Goal: Task Accomplishment & Management: Use online tool/utility

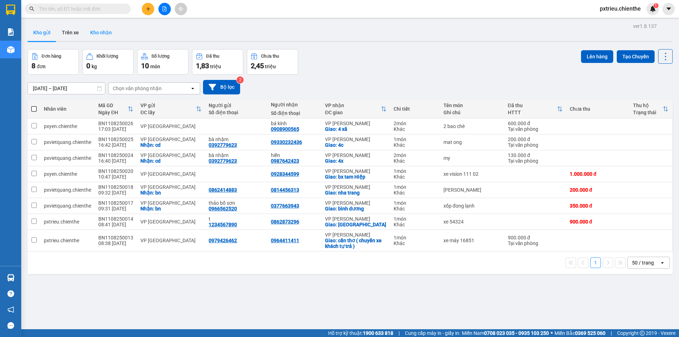
click at [101, 35] on button "Kho nhận" at bounding box center [101, 32] width 33 height 17
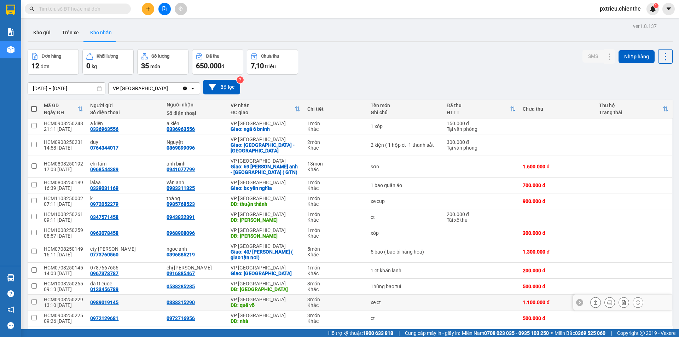
scroll to position [33, 0]
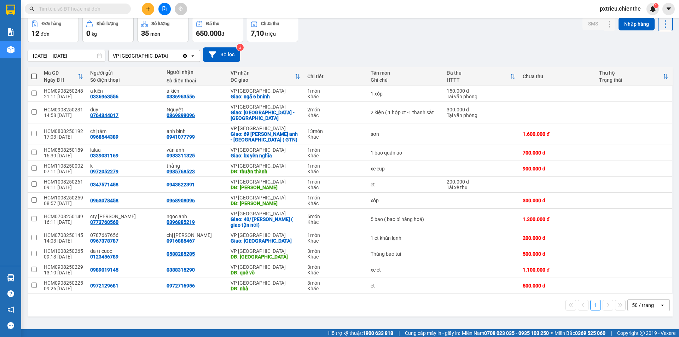
click at [653, 300] on div "50 / trang" at bounding box center [644, 304] width 32 height 11
click at [649, 284] on span "100 / trang" at bounding box center [640, 283] width 25 height 7
click at [34, 54] on input "[DATE] – [DATE]" at bounding box center [66, 55] width 77 height 11
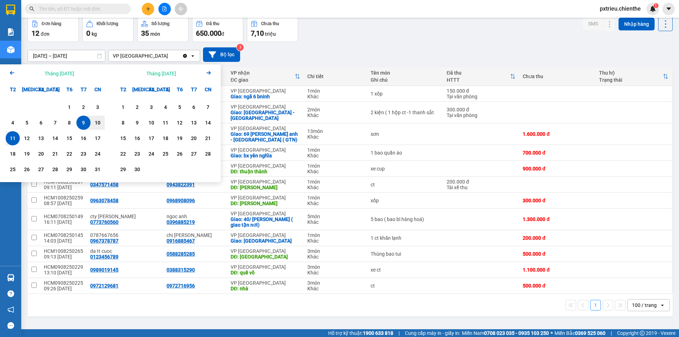
click at [12, 71] on icon "Arrow Left" at bounding box center [12, 73] width 8 height 8
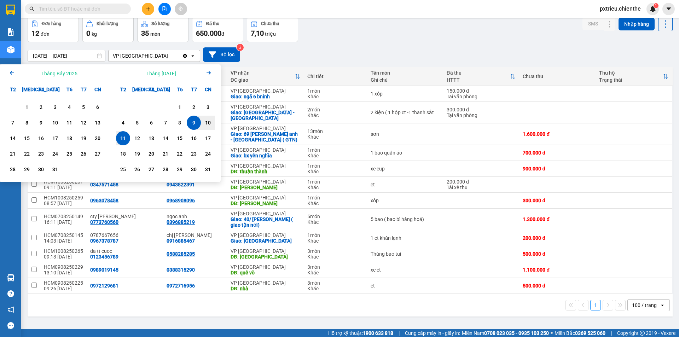
click at [11, 72] on icon "Previous month." at bounding box center [12, 73] width 4 height 4
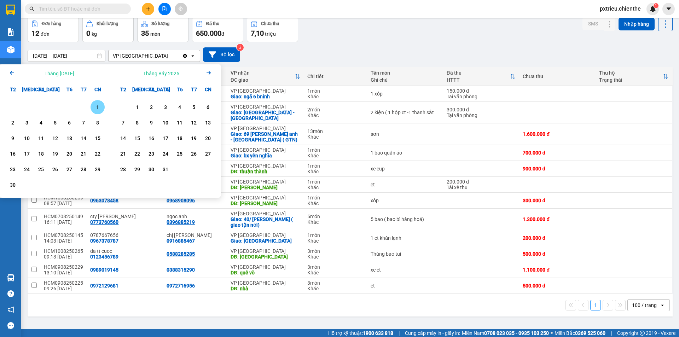
click at [94, 108] on div "1" at bounding box center [98, 107] width 10 height 8
click at [209, 72] on icon "Next month." at bounding box center [208, 73] width 4 height 4
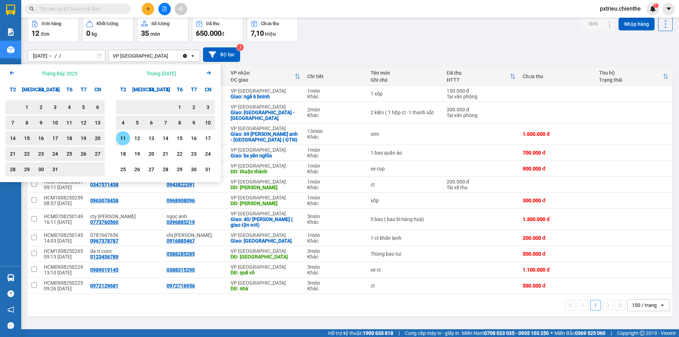
click at [128, 138] on div "11" at bounding box center [123, 138] width 14 height 14
type input "[DATE] – [DATE]"
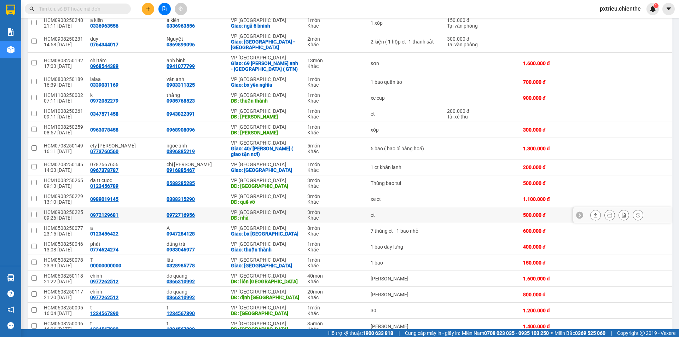
scroll to position [139, 0]
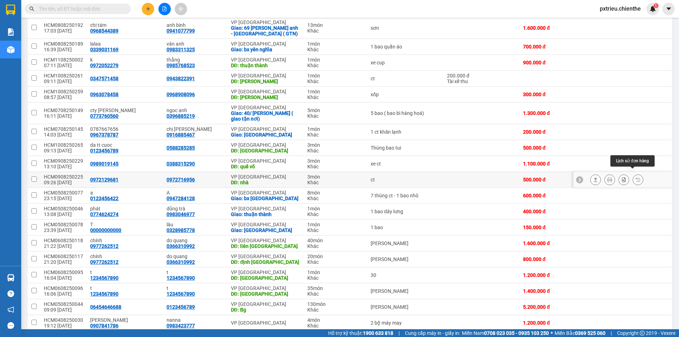
click at [635, 177] on icon at bounding box center [637, 179] width 5 height 5
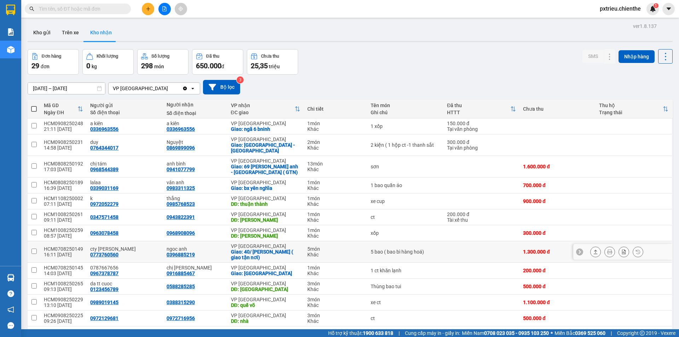
scroll to position [71, 0]
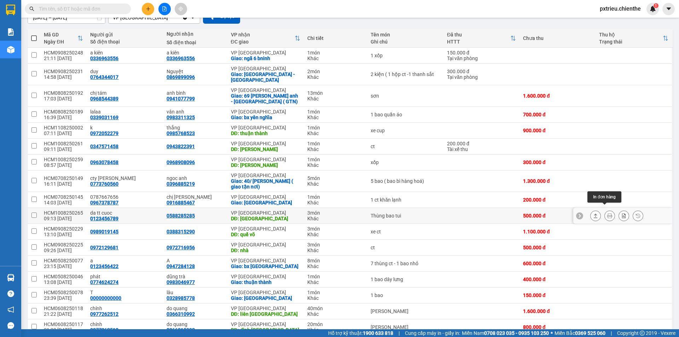
click at [607, 213] on icon at bounding box center [609, 215] width 5 height 5
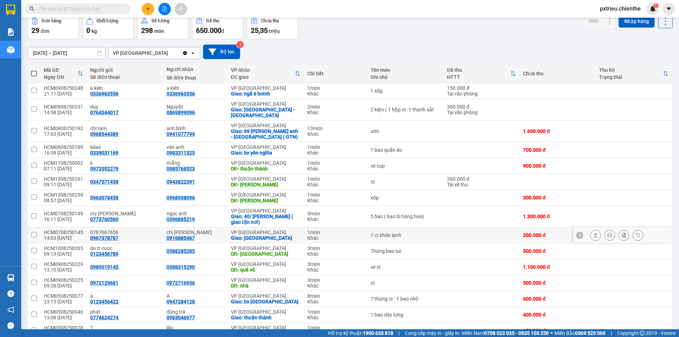
scroll to position [71, 0]
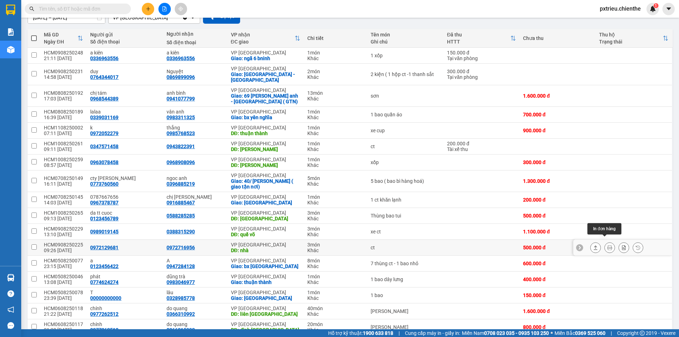
click at [607, 245] on icon at bounding box center [609, 247] width 5 height 5
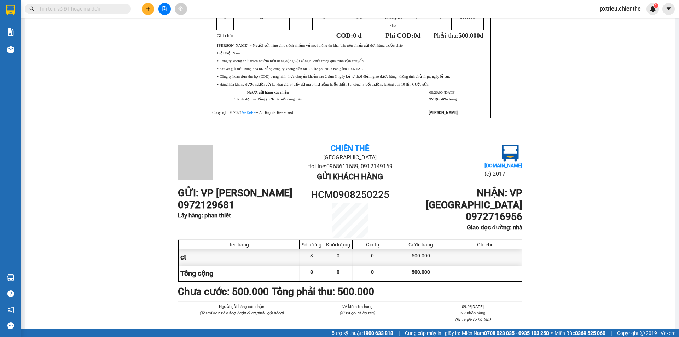
scroll to position [213, 0]
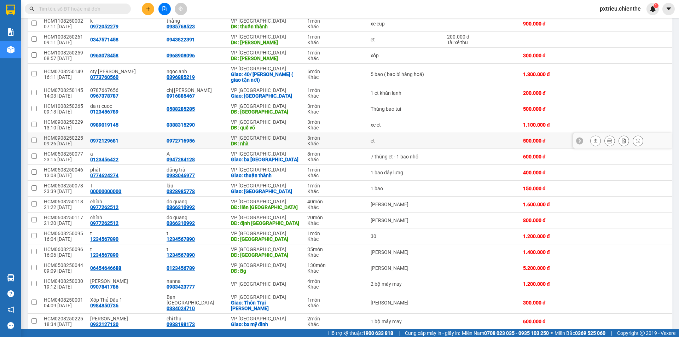
scroll to position [107, 0]
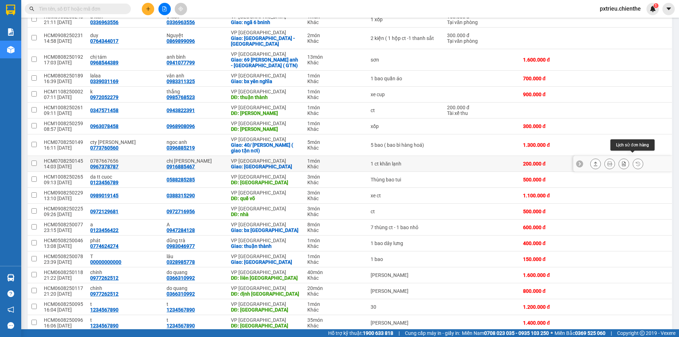
click at [633, 161] on button at bounding box center [638, 164] width 10 height 12
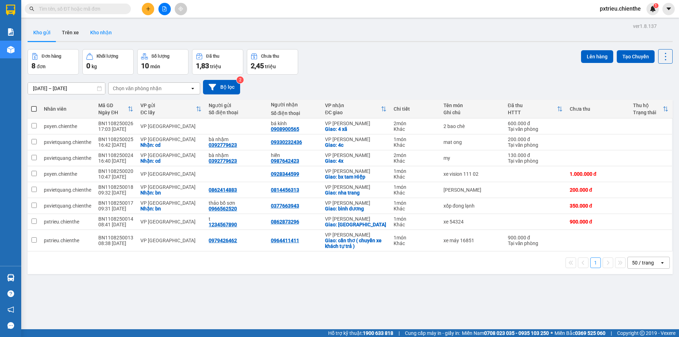
click at [99, 30] on button "Kho nhận" at bounding box center [101, 32] width 33 height 17
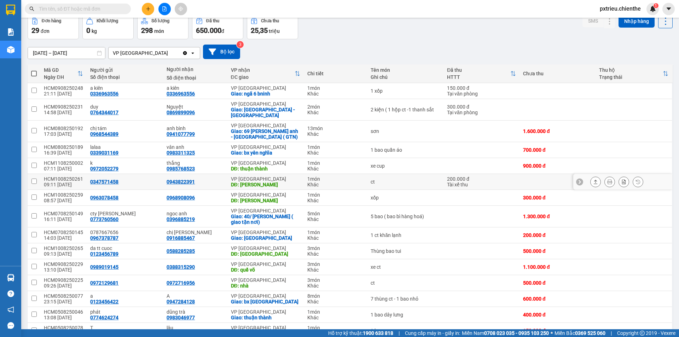
scroll to position [71, 0]
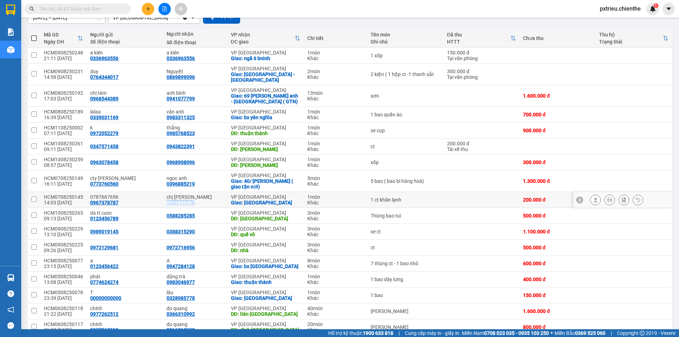
drag, startPoint x: 194, startPoint y: 198, endPoint x: 164, endPoint y: 198, distance: 30.4
click at [164, 198] on td "chị ninh 0916885467" at bounding box center [195, 200] width 64 height 16
checkbox input "true"
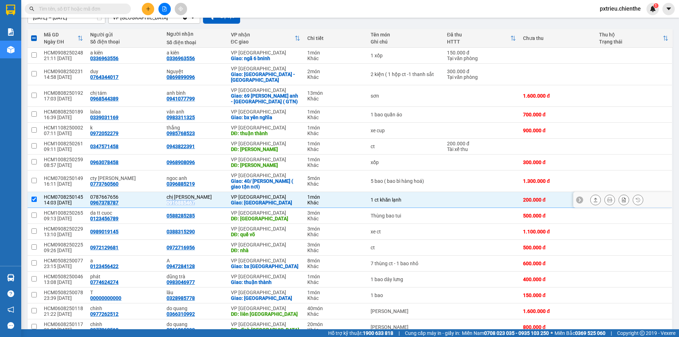
copy div "0916885467"
click at [87, 9] on input "text" at bounding box center [80, 9] width 83 height 8
paste input "0916885467"
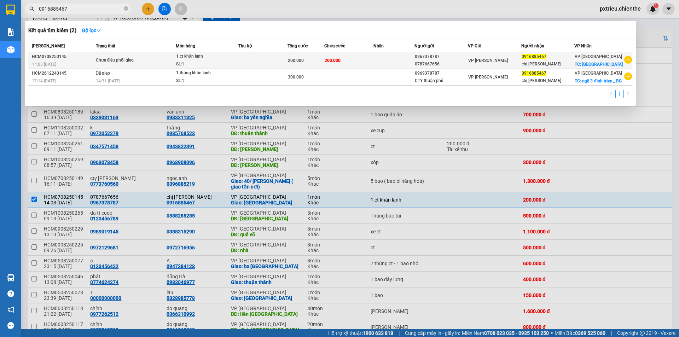
type input "0916885467"
click at [233, 64] on span "1 ct khăn lạnh SL: 1" at bounding box center [207, 60] width 62 height 15
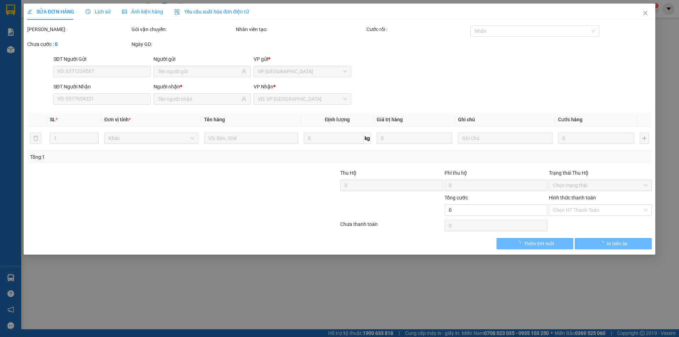
type input "0967378787"
type input "0787667656"
type input "0916885467"
type input "chị [PERSON_NAME]"
type input "200.000"
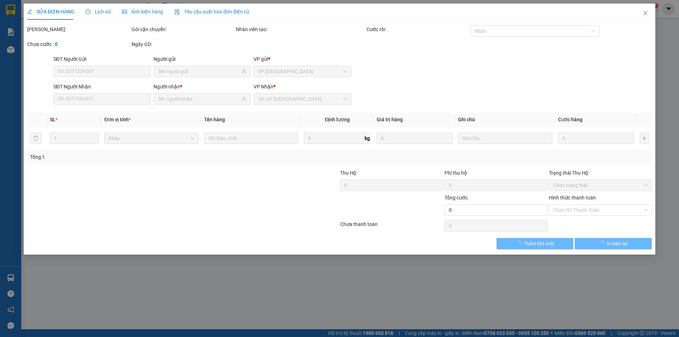
type input "200.000"
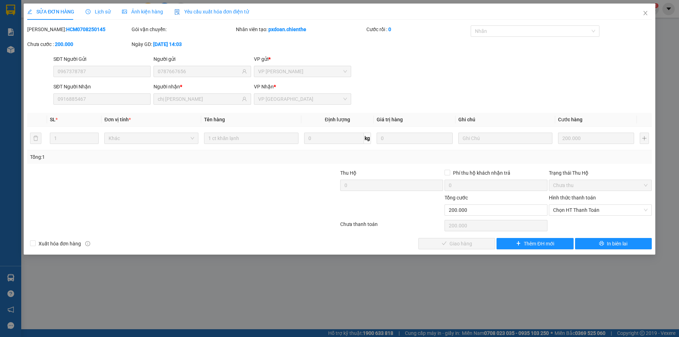
click at [107, 12] on span "Lịch sử" at bounding box center [98, 12] width 25 height 6
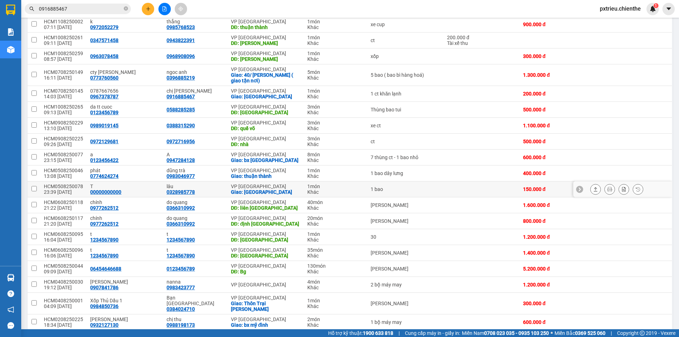
scroll to position [141, 0]
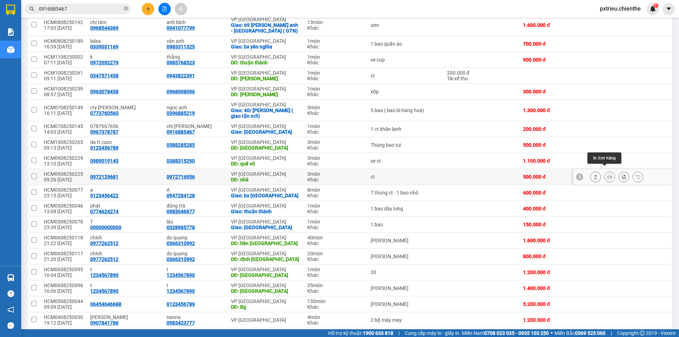
click at [607, 174] on icon at bounding box center [609, 176] width 5 height 5
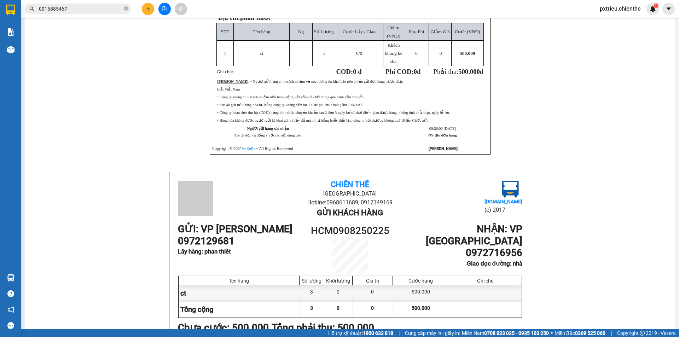
scroll to position [212, 0]
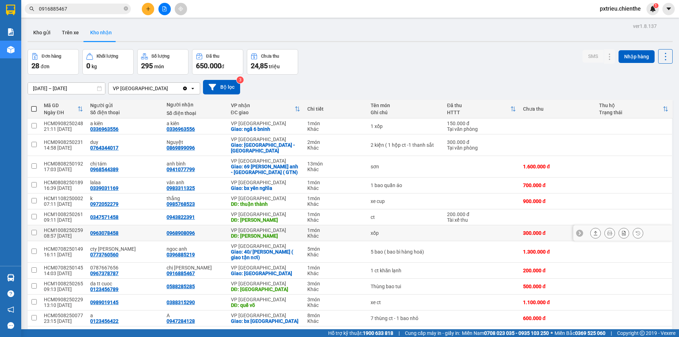
click at [607, 231] on icon at bounding box center [609, 233] width 5 height 5
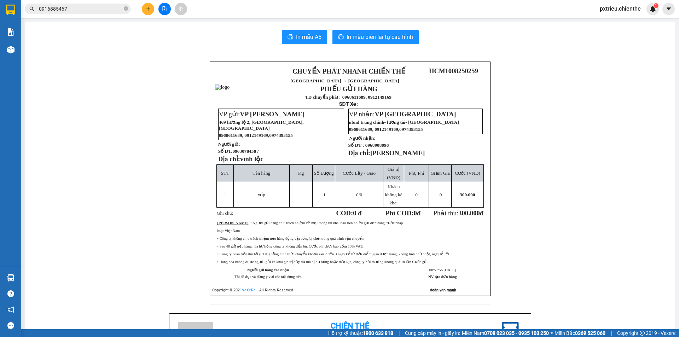
scroll to position [141, 0]
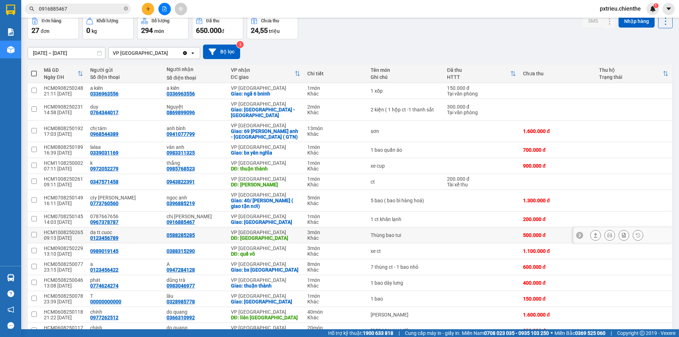
scroll to position [71, 0]
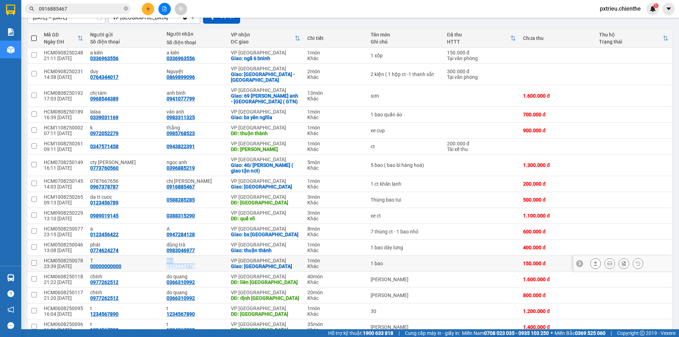
drag, startPoint x: 194, startPoint y: 262, endPoint x: 158, endPoint y: 263, distance: 35.7
click at [158, 263] on tr "HCM0508250078 23:39 [DATE] T 00000000000 lâu 0328985778 VP [GEOGRAPHIC_DATA]: […" at bounding box center [350, 264] width 645 height 16
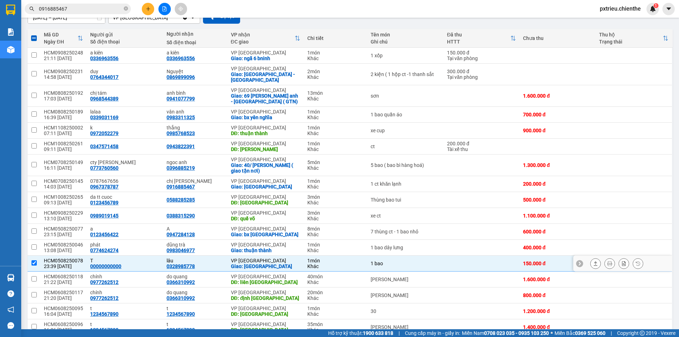
click at [219, 262] on div "lâu 0328985778" at bounding box center [195, 263] width 57 height 11
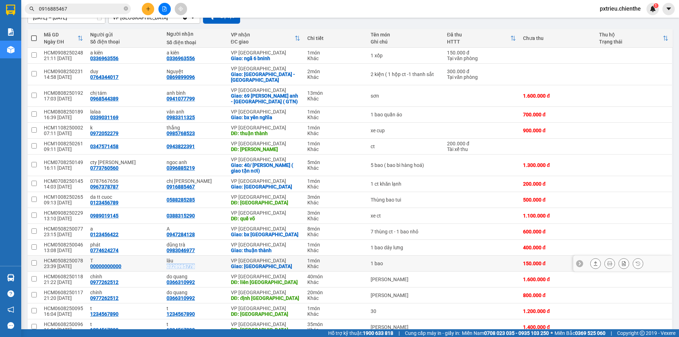
drag, startPoint x: 198, startPoint y: 261, endPoint x: 165, endPoint y: 261, distance: 32.5
click at [167, 261] on div "lâu 0328985778" at bounding box center [195, 263] width 57 height 11
checkbox input "true"
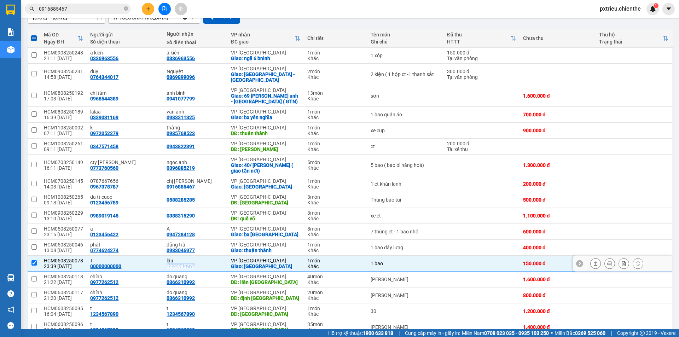
copy div "0328985778"
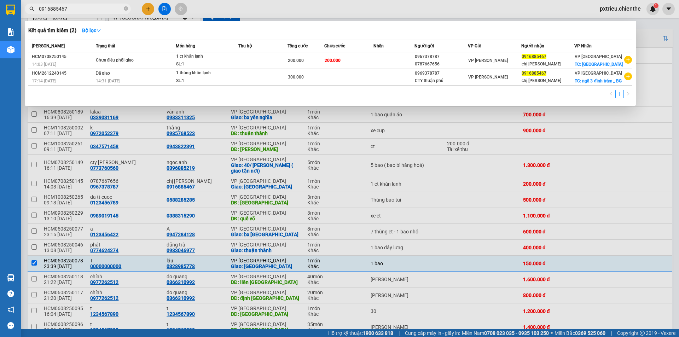
click at [114, 7] on input "0916885467" at bounding box center [80, 9] width 83 height 8
click at [126, 7] on icon "close-circle" at bounding box center [126, 8] width 4 height 4
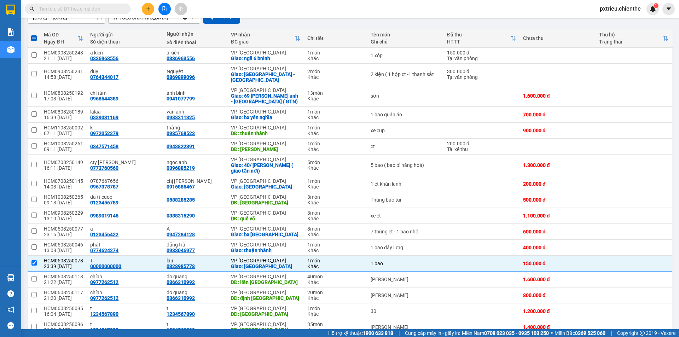
click at [105, 7] on input "text" at bounding box center [80, 9] width 83 height 8
paste input "0328985778"
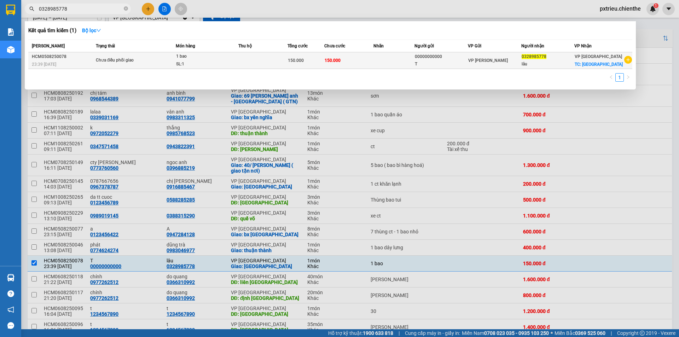
type input "0328985778"
click at [238, 62] on span "1 bao SL: 1" at bounding box center [207, 60] width 62 height 15
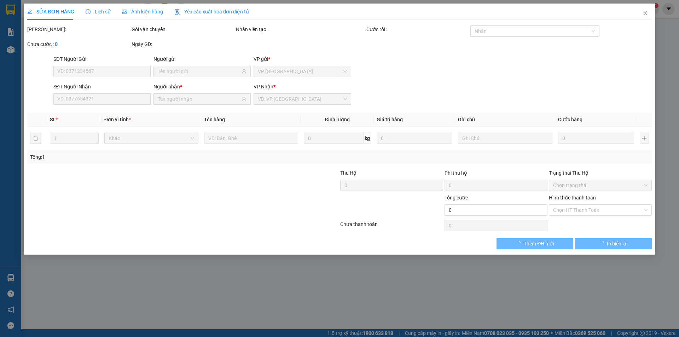
type input "00000000000"
type input "T"
type input "0328985778"
type input "lâu"
type input "150.000"
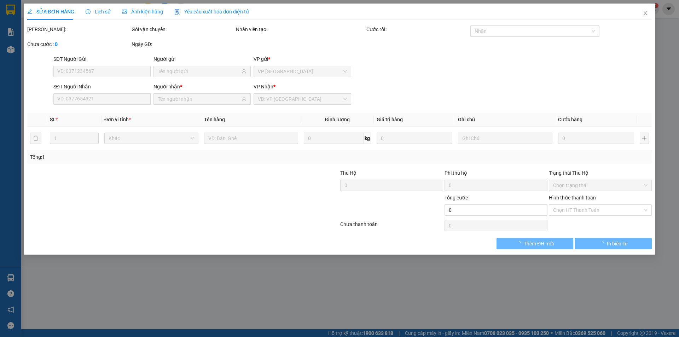
type input "150.000"
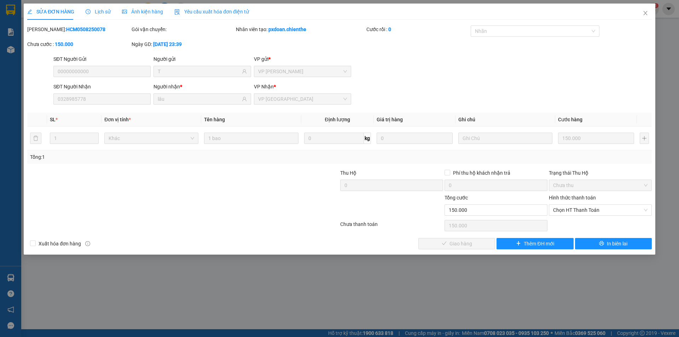
click at [139, 10] on span "Ảnh kiện hàng" at bounding box center [142, 12] width 41 height 6
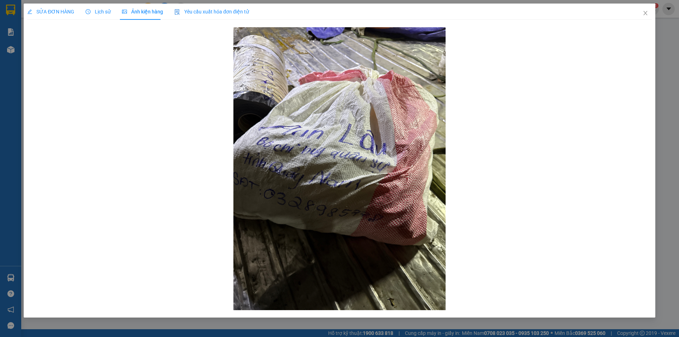
click at [93, 10] on span "Lịch sử" at bounding box center [98, 12] width 25 height 6
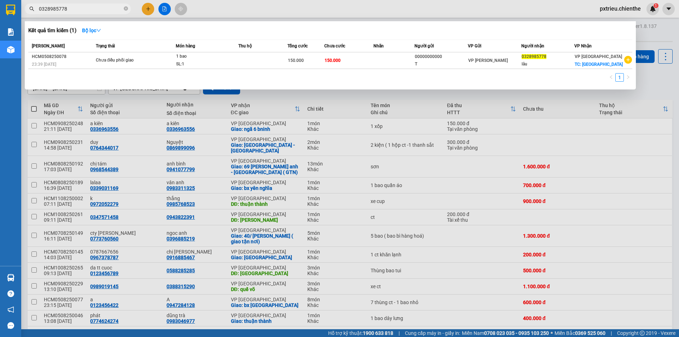
click at [86, 9] on input "0328985778" at bounding box center [80, 9] width 83 height 8
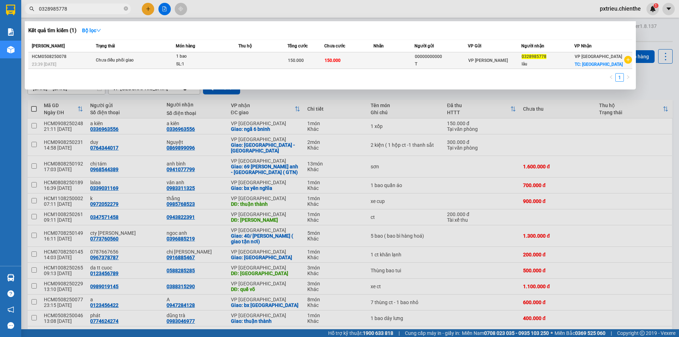
click at [173, 56] on td "Chưa điều phối giao" at bounding box center [135, 60] width 82 height 17
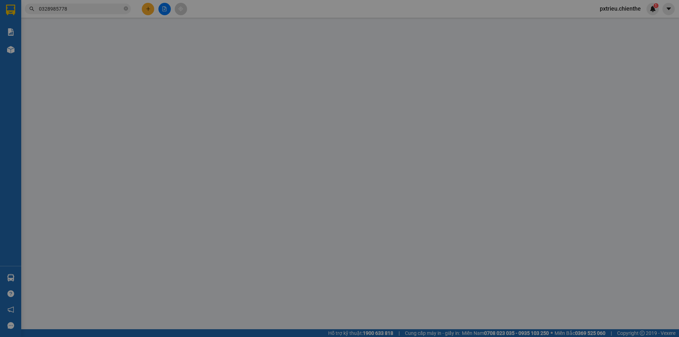
type input "00000000000"
type input "T"
type input "0328985778"
type input "lâu"
type input "150.000"
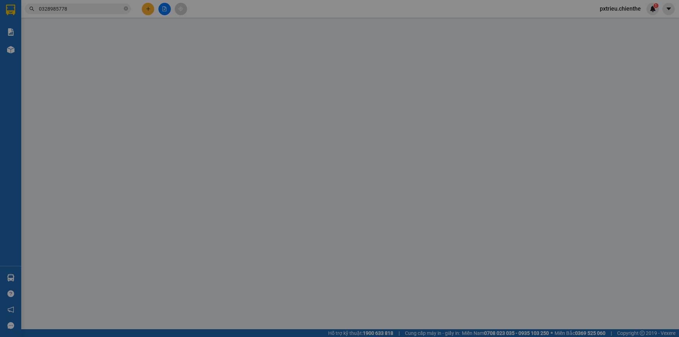
type input "150.000"
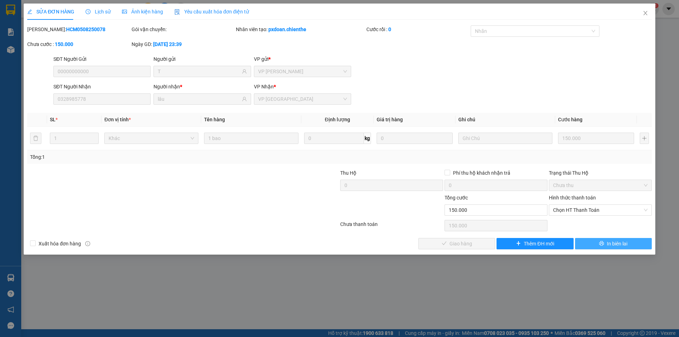
click at [621, 249] on div "SỬA ĐƠN HÀNG Lịch sử Ảnh kiện hàng Yêu cầu xuất hóa đơn điện tử Total Paid Fee …" at bounding box center [340, 129] width 632 height 251
click at [621, 245] on span "In biên lai" at bounding box center [617, 244] width 21 height 8
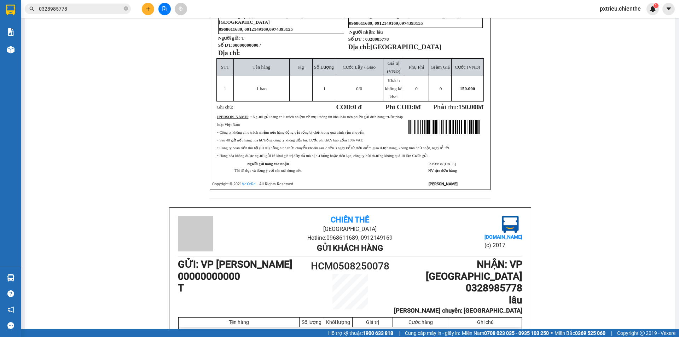
scroll to position [248, 0]
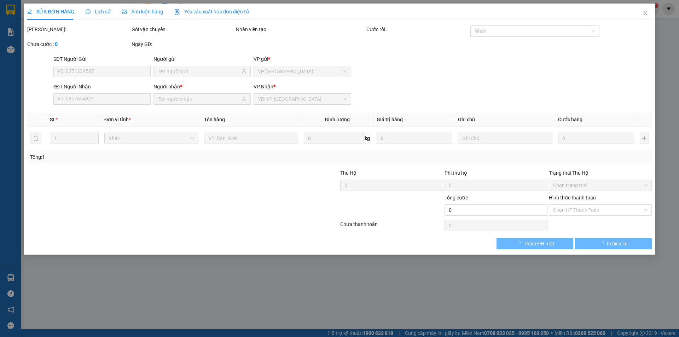
type input "00000000000"
type input "T"
type input "0328985778"
type input "lâu"
type input "150.000"
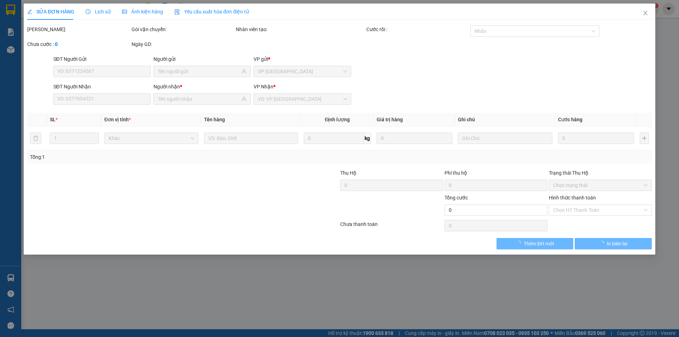
type input "150.000"
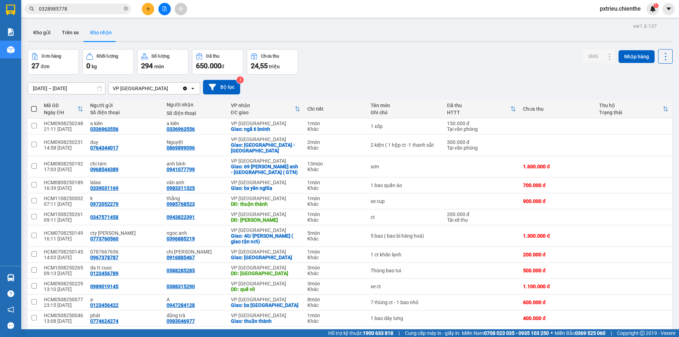
click at [95, 10] on input "0328985778" at bounding box center [80, 9] width 83 height 8
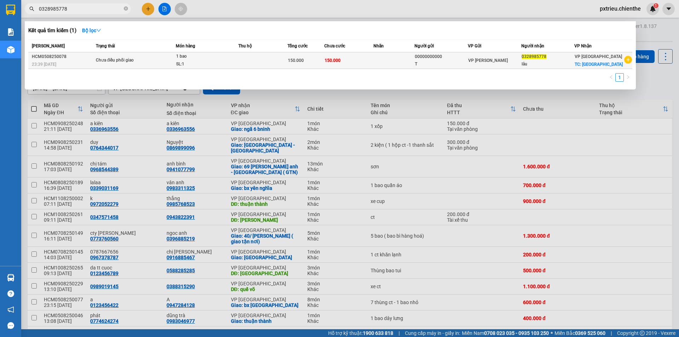
click at [197, 58] on div "1 bao" at bounding box center [202, 57] width 53 height 8
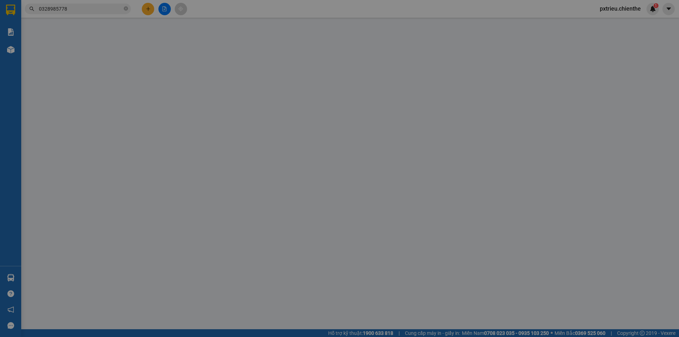
type input "00000000000"
type input "T"
type input "0328985778"
type input "lâu"
type input "150.000"
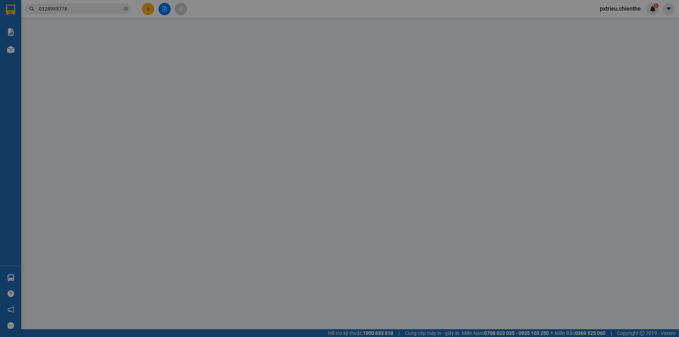
type input "150.000"
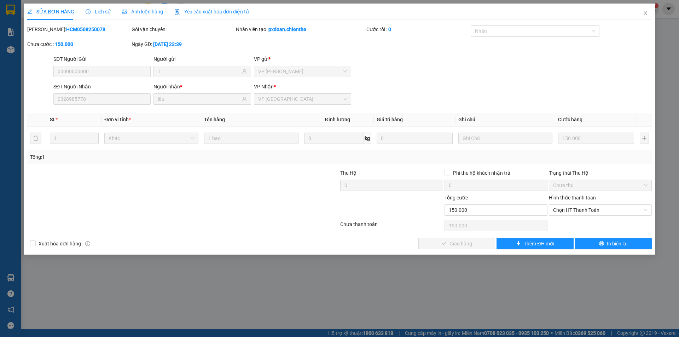
click at [94, 12] on span "Lịch sử" at bounding box center [98, 12] width 25 height 6
